Goal: Task Accomplishment & Management: Complete application form

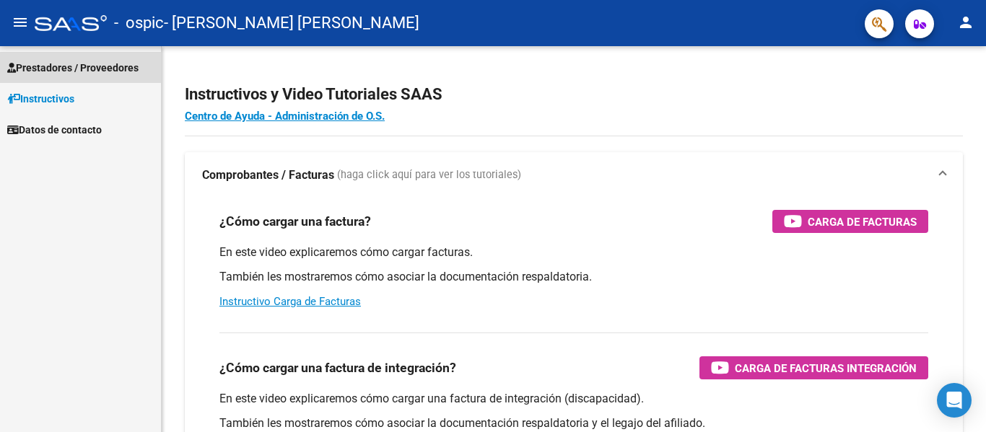
click at [123, 66] on span "Prestadores / Proveedores" at bounding box center [72, 68] width 131 height 16
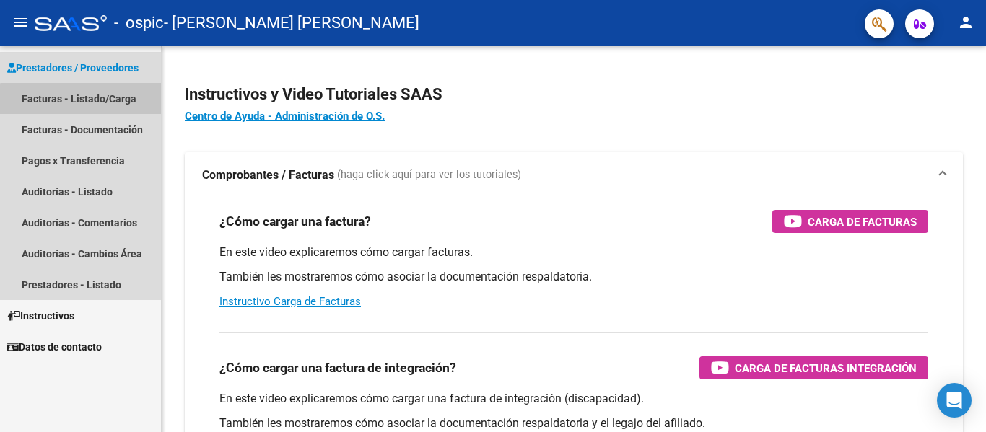
click at [100, 101] on link "Facturas - Listado/Carga" at bounding box center [80, 98] width 161 height 31
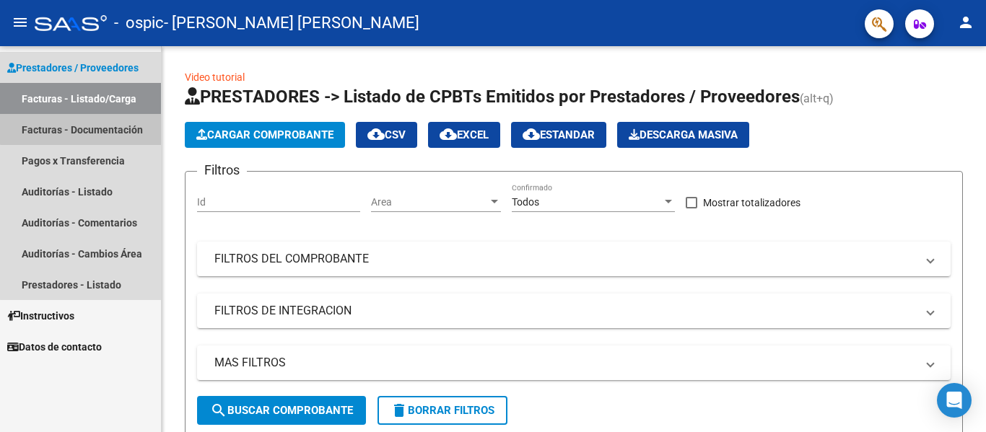
click at [113, 127] on link "Facturas - Documentación" at bounding box center [80, 129] width 161 height 31
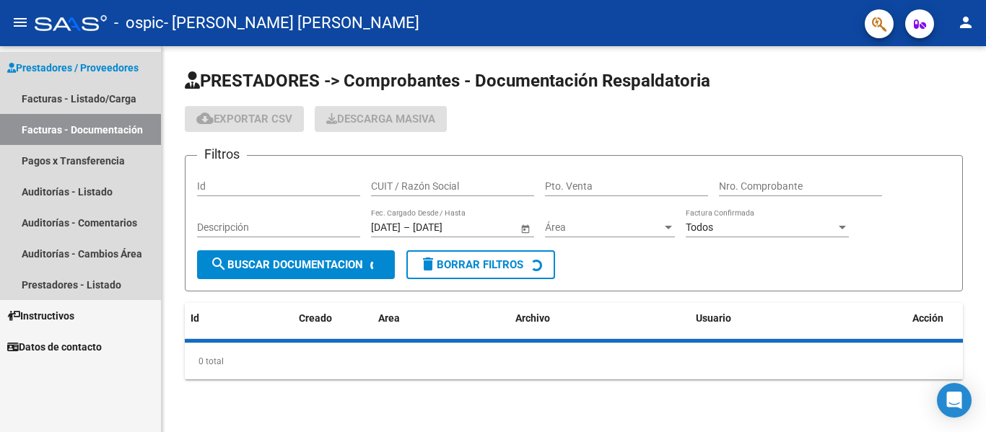
click at [113, 127] on link "Facturas - Documentación" at bounding box center [80, 129] width 161 height 31
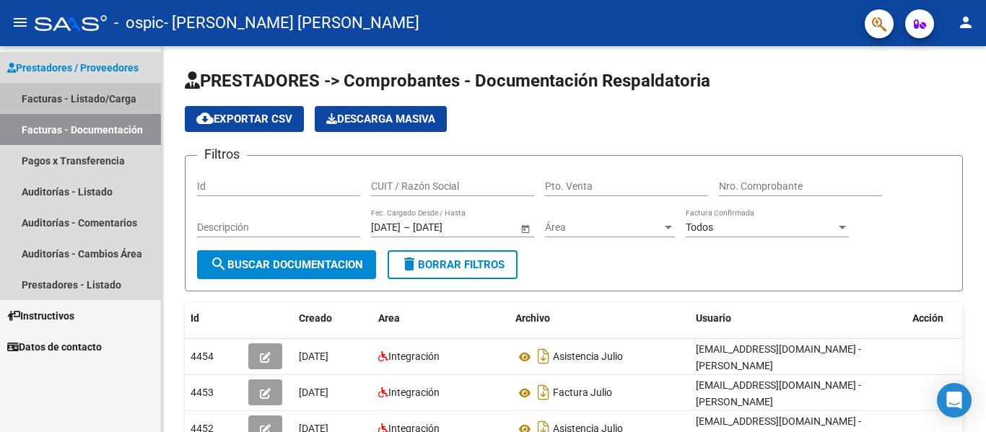
click at [117, 97] on link "Facturas - Listado/Carga" at bounding box center [80, 98] width 161 height 31
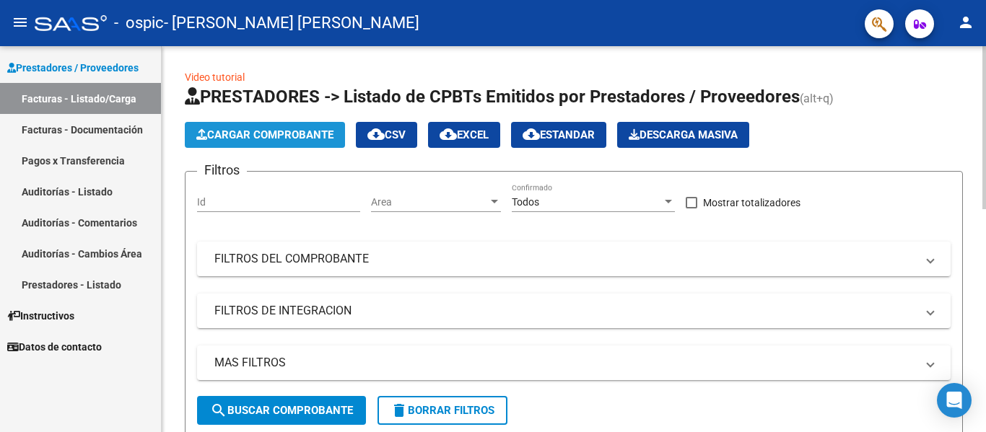
click at [252, 136] on span "Cargar Comprobante" at bounding box center [264, 134] width 137 height 13
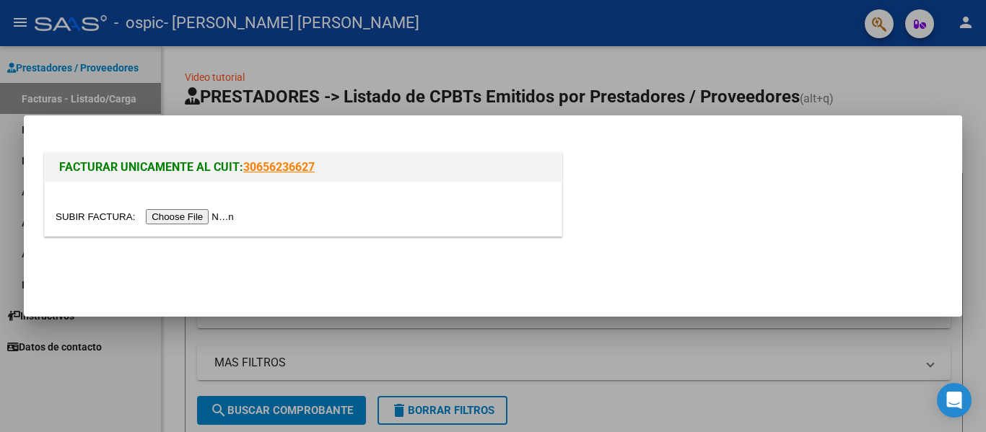
click at [193, 214] on input "file" at bounding box center [147, 216] width 183 height 15
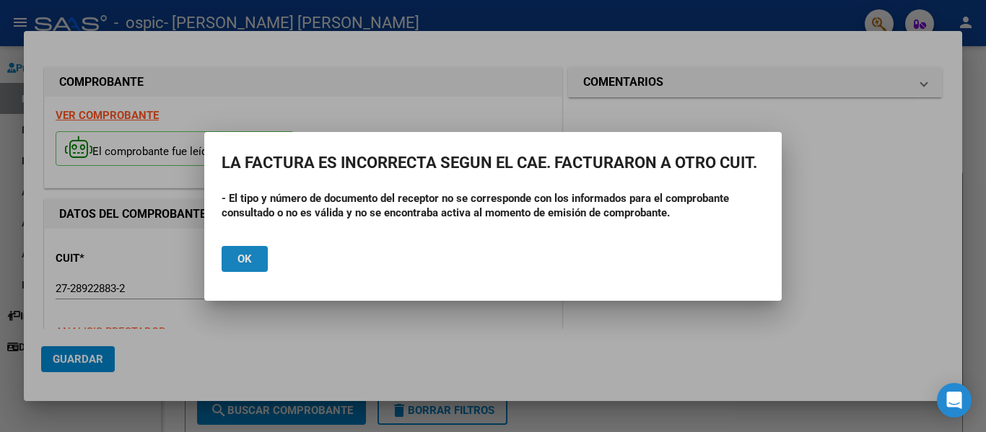
click at [244, 260] on span "Ok" at bounding box center [244, 259] width 14 height 13
